Goal: Contribute content

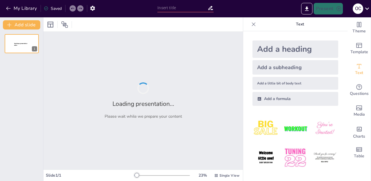
type input "[PERSON_NAME] та Дисципліна у Лікуванні Спланхноптозу"
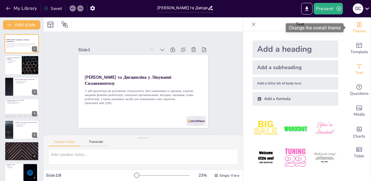
click at [356, 25] on icon "Change the overall theme" at bounding box center [358, 24] width 7 height 7
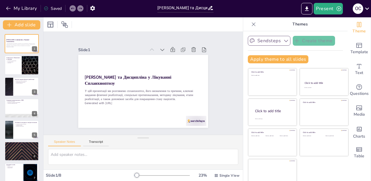
click at [287, 39] on icon "button" at bounding box center [286, 41] width 6 height 6
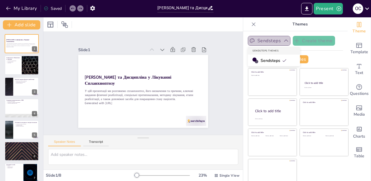
click at [287, 39] on icon "button" at bounding box center [286, 41] width 6 height 6
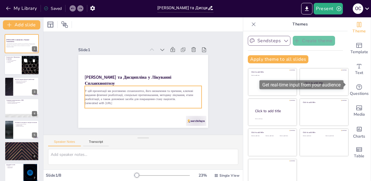
scroll to position [6, 0]
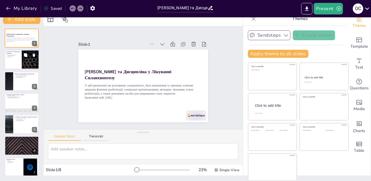
click at [26, 60] on div at bounding box center [30, 60] width 35 height 20
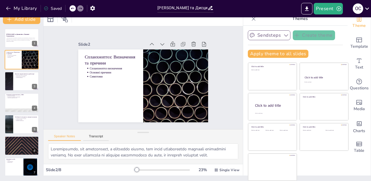
click at [24, 71] on div "Етапи Реабілітації та Дисципліна у Лікуванні Спланхноптозу У цій презентації ми…" at bounding box center [21, 114] width 43 height 170
click at [24, 76] on icon at bounding box center [25, 76] width 3 height 3
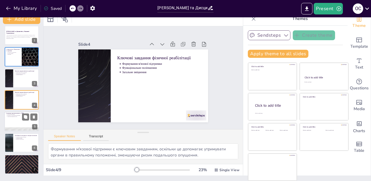
scroll to position [27, 0]
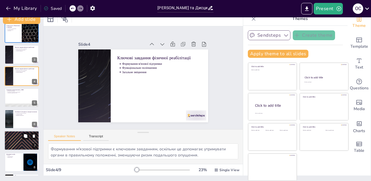
click at [22, 134] on div at bounding box center [21, 141] width 35 height 20
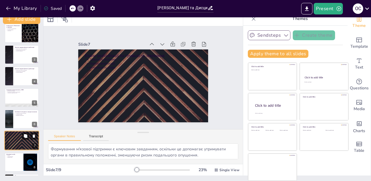
type textarea "Тривалість лікування може варіюватися від 3 місяців до 1 року, що вимагає від п…"
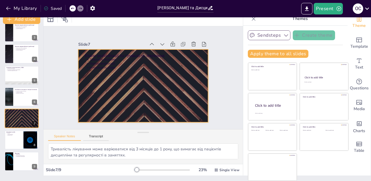
click at [196, 100] on div at bounding box center [140, 85] width 146 height 109
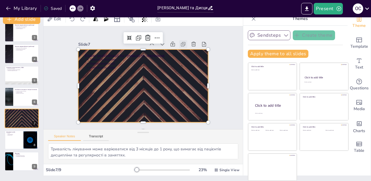
scroll to position [0, 0]
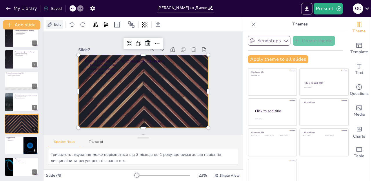
click at [57, 26] on span "Edit" at bounding box center [57, 25] width 9 height 6
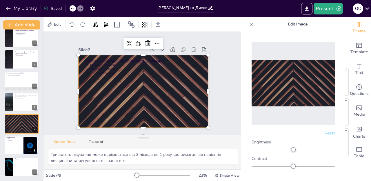
click at [326, 88] on img at bounding box center [292, 83] width 83 height 47
drag, startPoint x: 291, startPoint y: 166, endPoint x: 248, endPoint y: 172, distance: 43.8
click at [248, 172] on div "Reset Brightness Contrast Saturation Hue Rotate Grayscale Blur" at bounding box center [292, 105] width 95 height 138
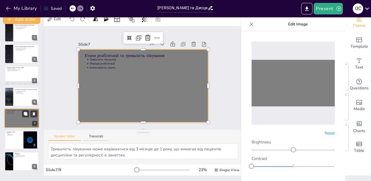
scroll to position [6, 0]
